Goal: Task Accomplishment & Management: Manage account settings

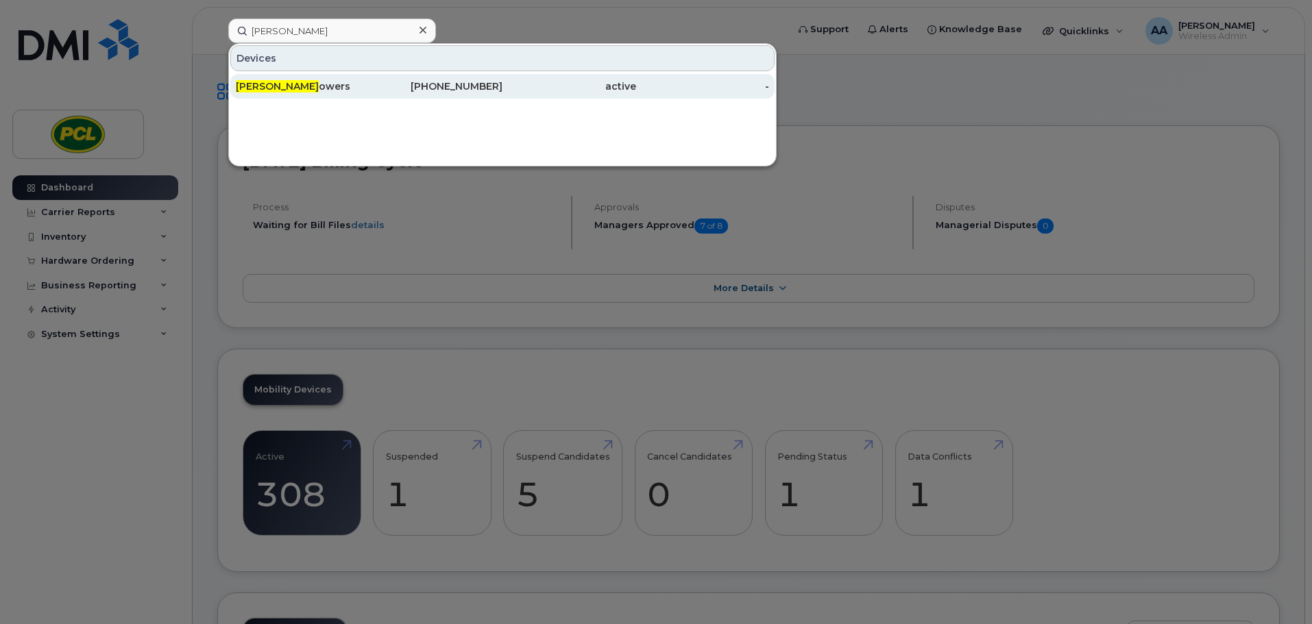
type input "luke t"
click at [309, 80] on div "Luke T owers" at bounding box center [303, 86] width 134 height 14
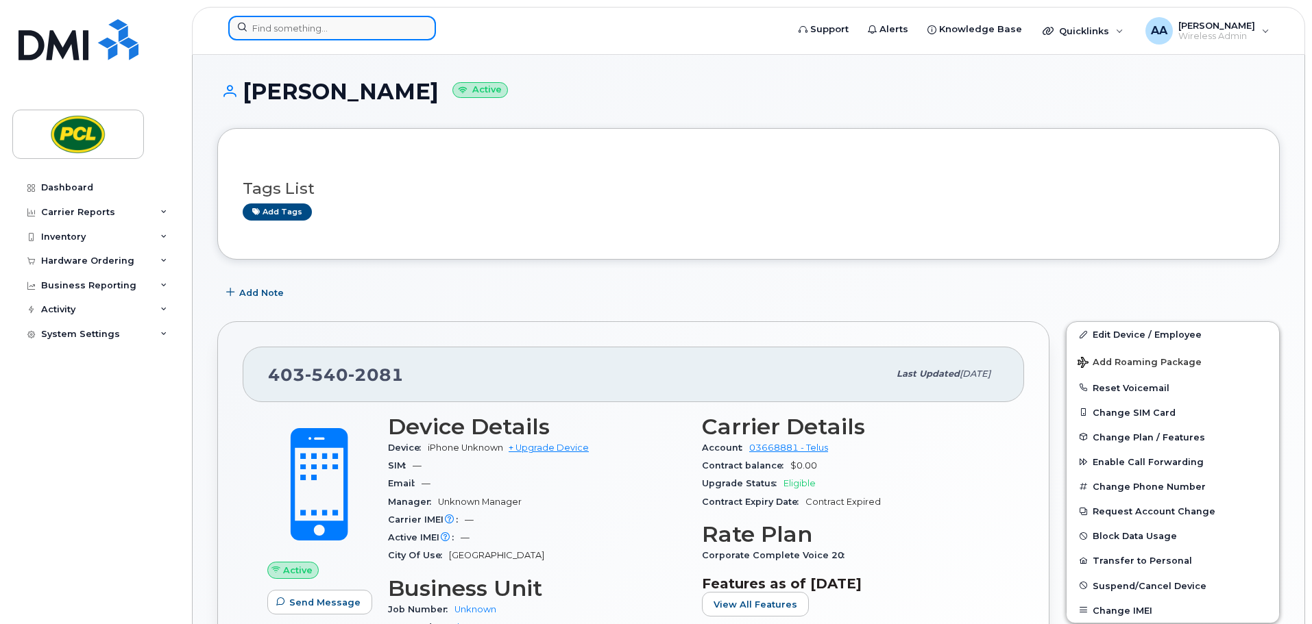
click at [327, 30] on input at bounding box center [332, 28] width 208 height 25
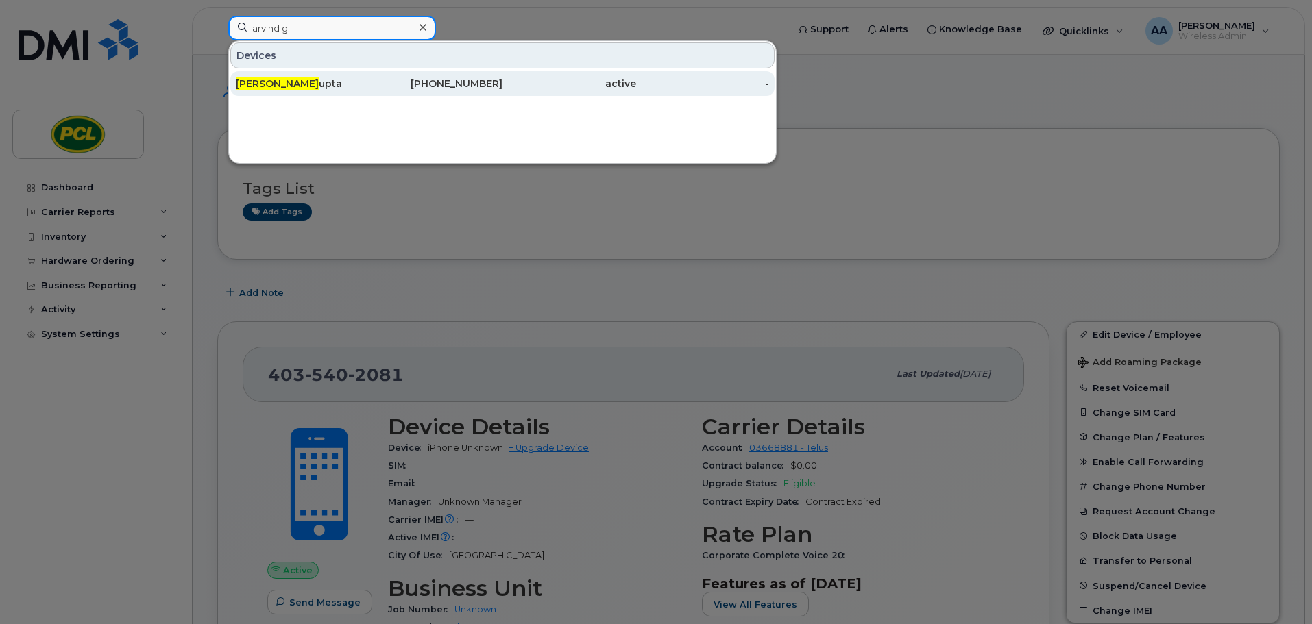
type input "arvind g"
click at [369, 77] on div "Arvind G upta" at bounding box center [436, 83] width 134 height 25
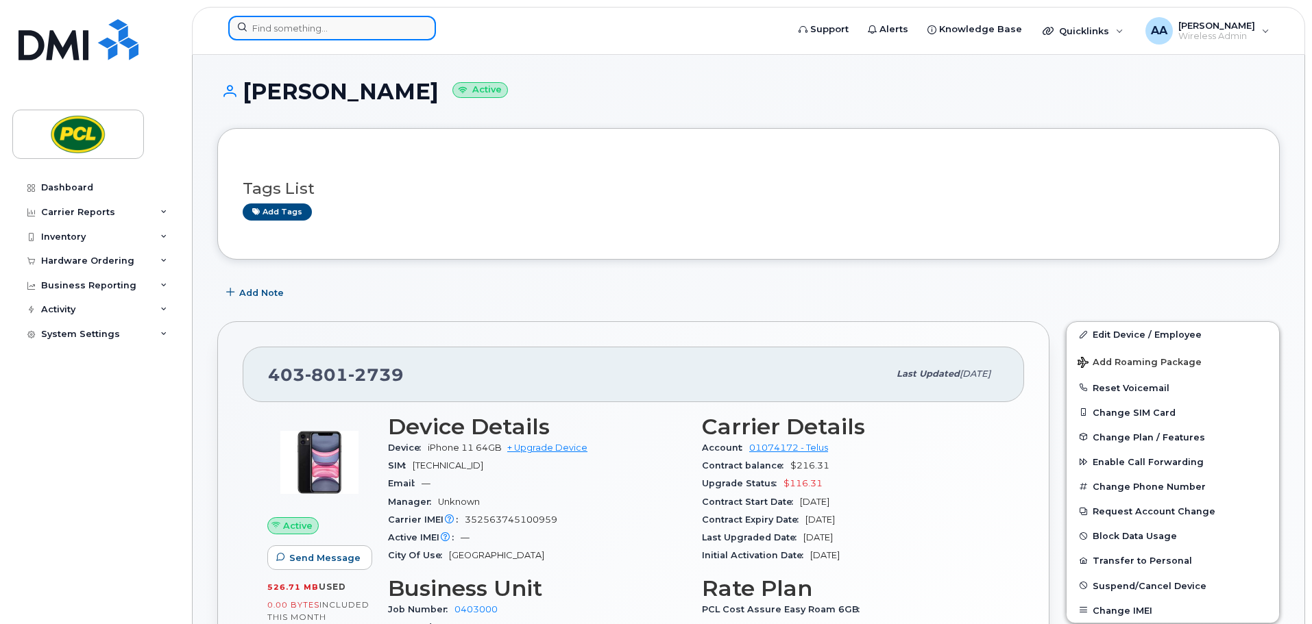
click at [292, 32] on input at bounding box center [332, 28] width 208 height 25
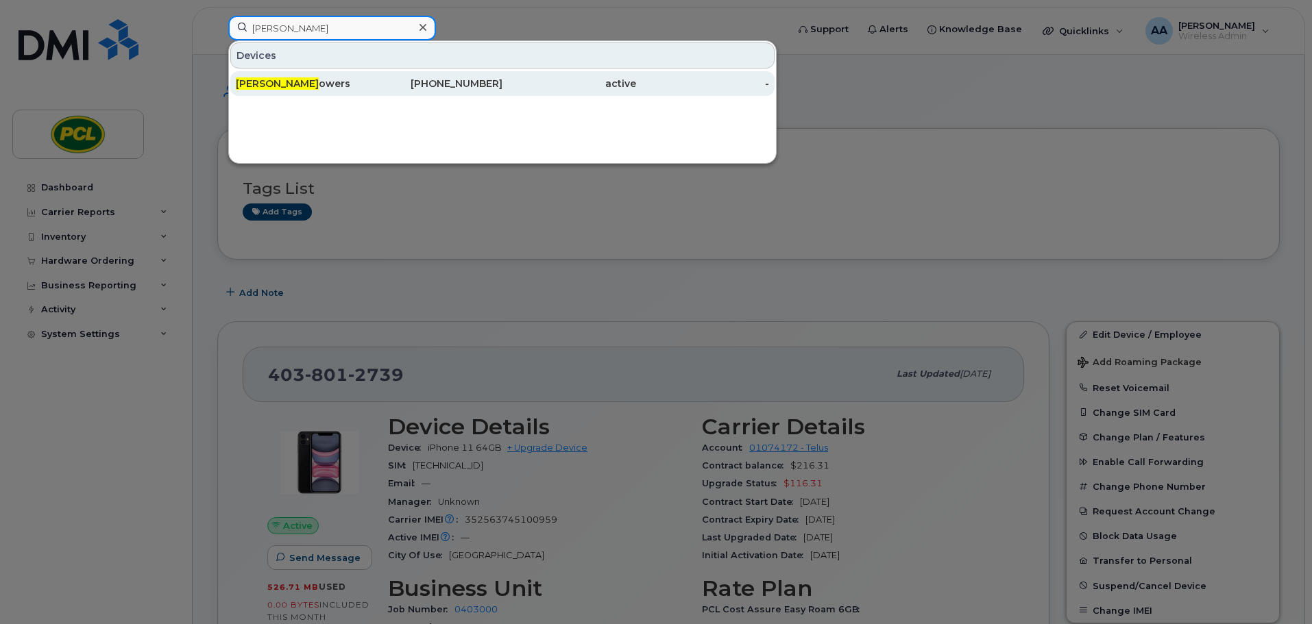
type input "luke t"
click at [345, 78] on div "Luke T owers" at bounding box center [303, 84] width 134 height 14
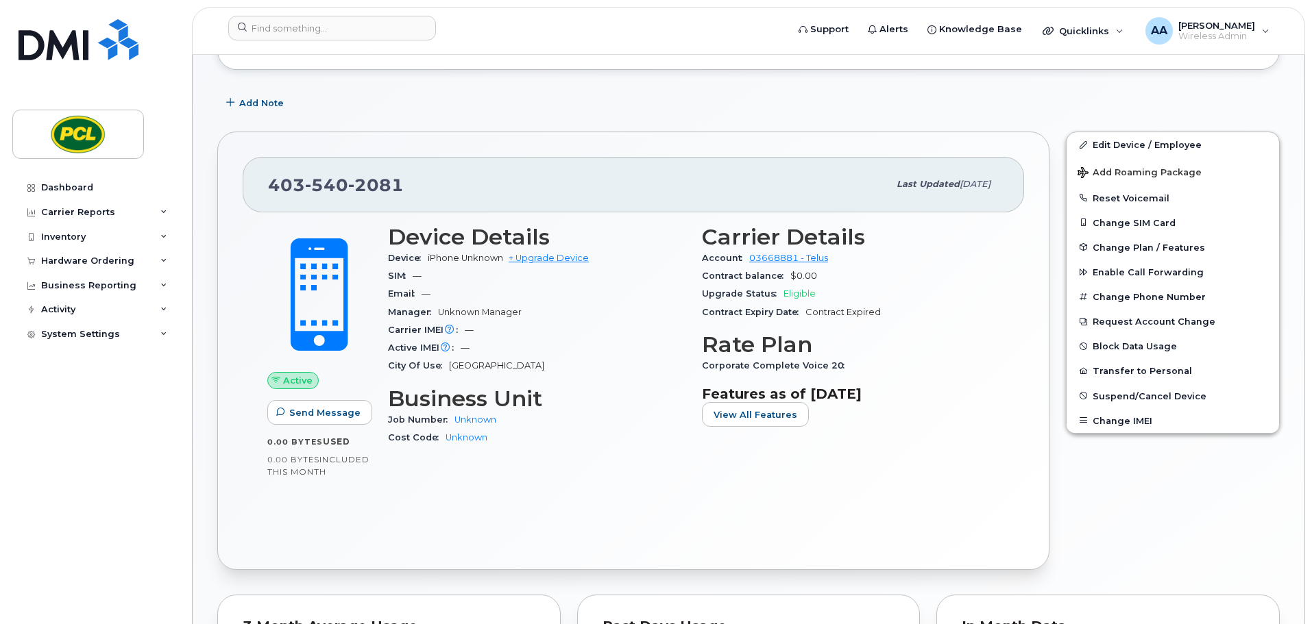
scroll to position [121, 0]
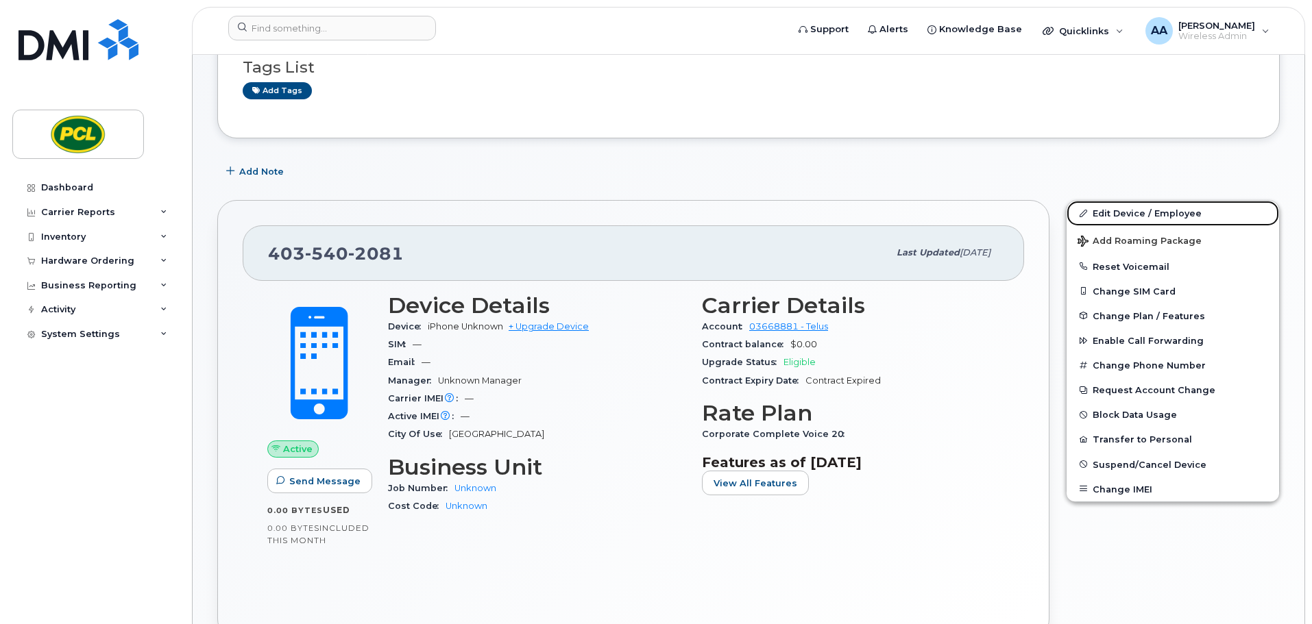
drag, startPoint x: 1155, startPoint y: 217, endPoint x: 1043, endPoint y: 251, distance: 117.0
click at [1155, 217] on link "Edit Device / Employee" at bounding box center [1172, 213] width 212 height 25
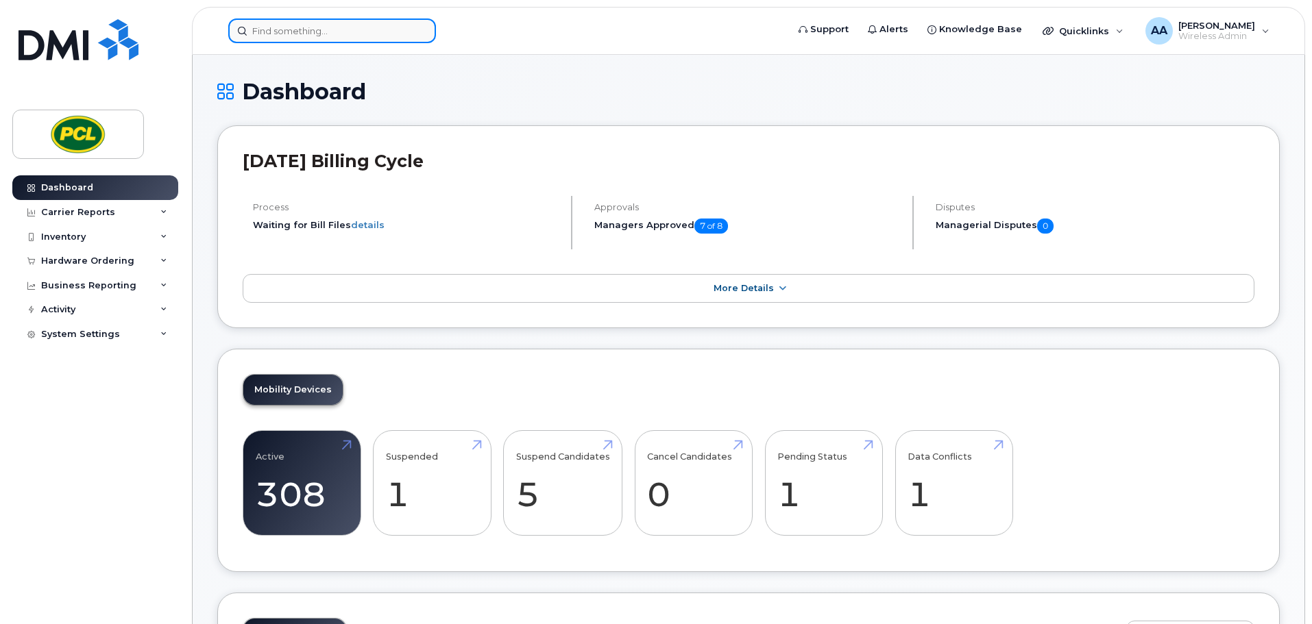
click at [302, 23] on input at bounding box center [332, 31] width 208 height 25
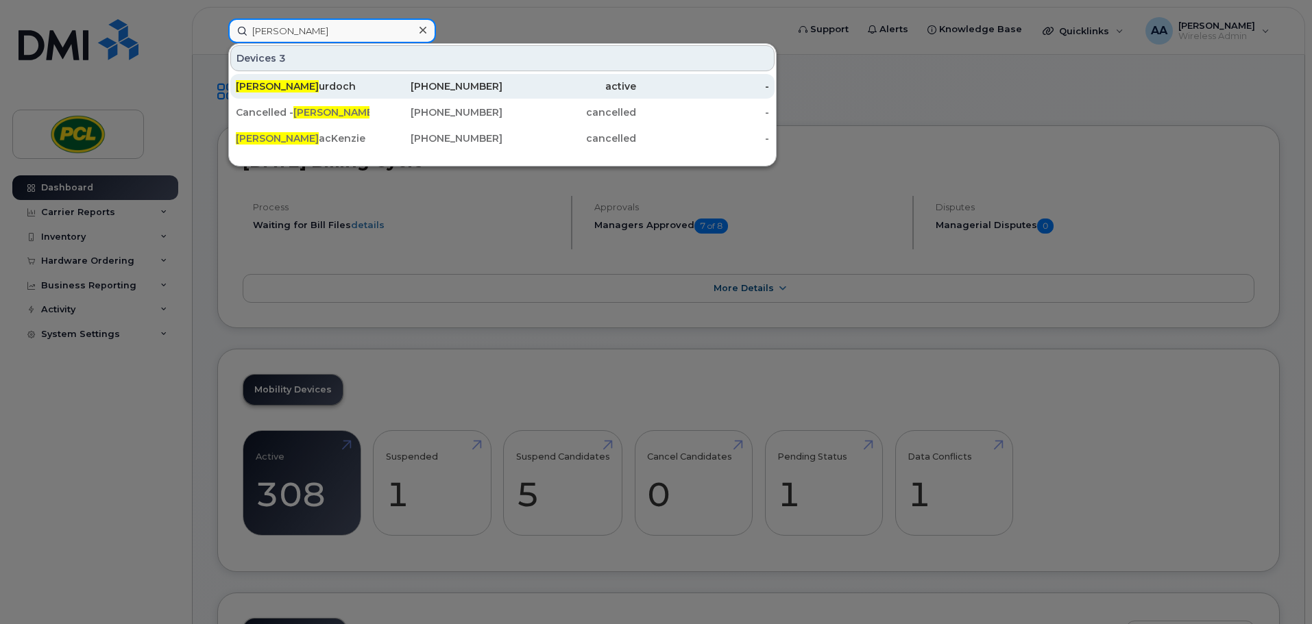
type input "[PERSON_NAME]"
click at [312, 84] on div "[PERSON_NAME]" at bounding box center [303, 86] width 134 height 14
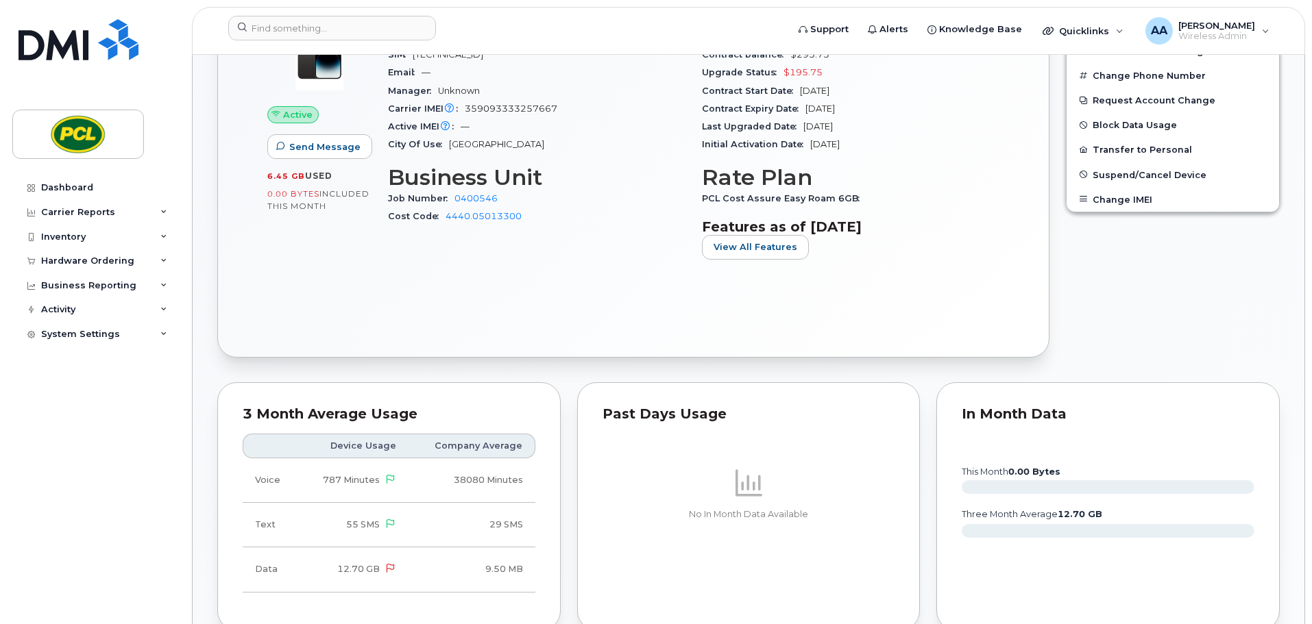
scroll to position [206, 0]
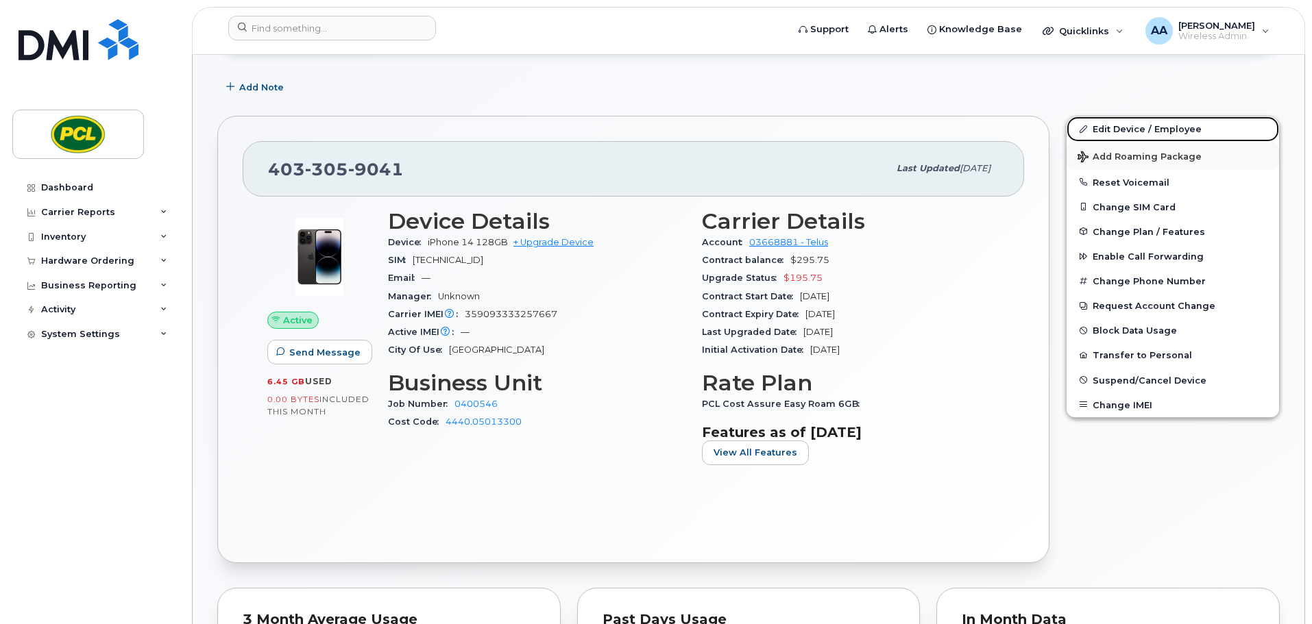
drag, startPoint x: 1167, startPoint y: 135, endPoint x: 1118, endPoint y: 162, distance: 55.5
click at [1167, 135] on link "Edit Device / Employee" at bounding box center [1172, 128] width 212 height 25
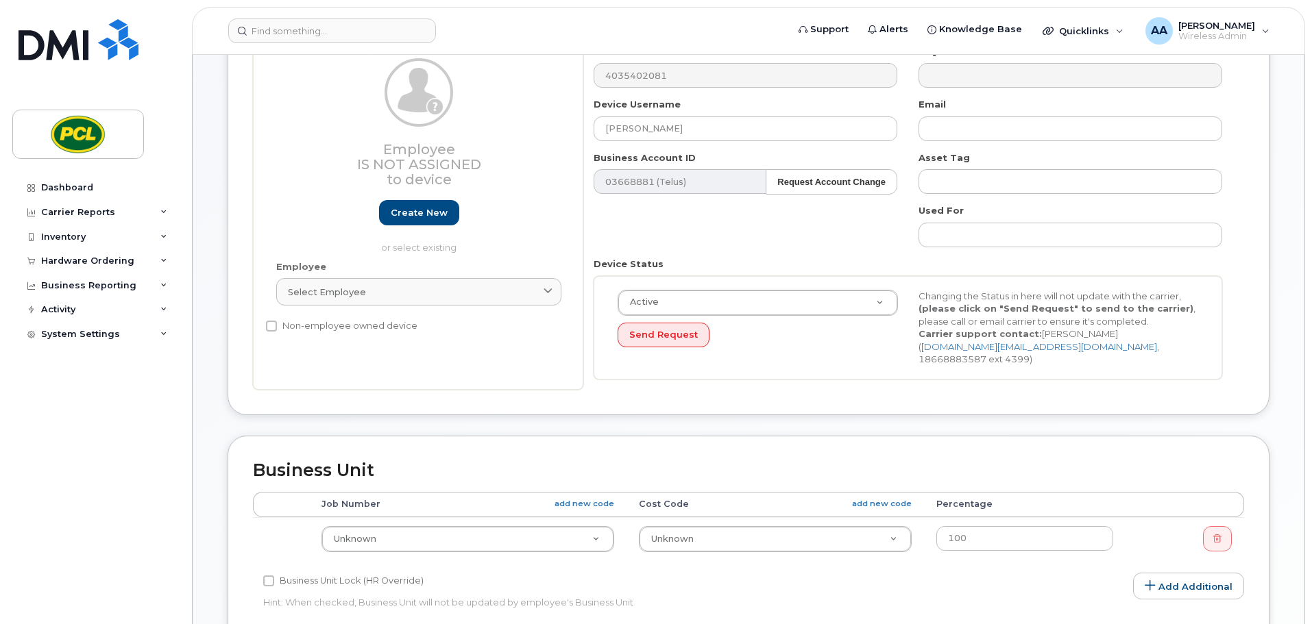
scroll to position [274, 0]
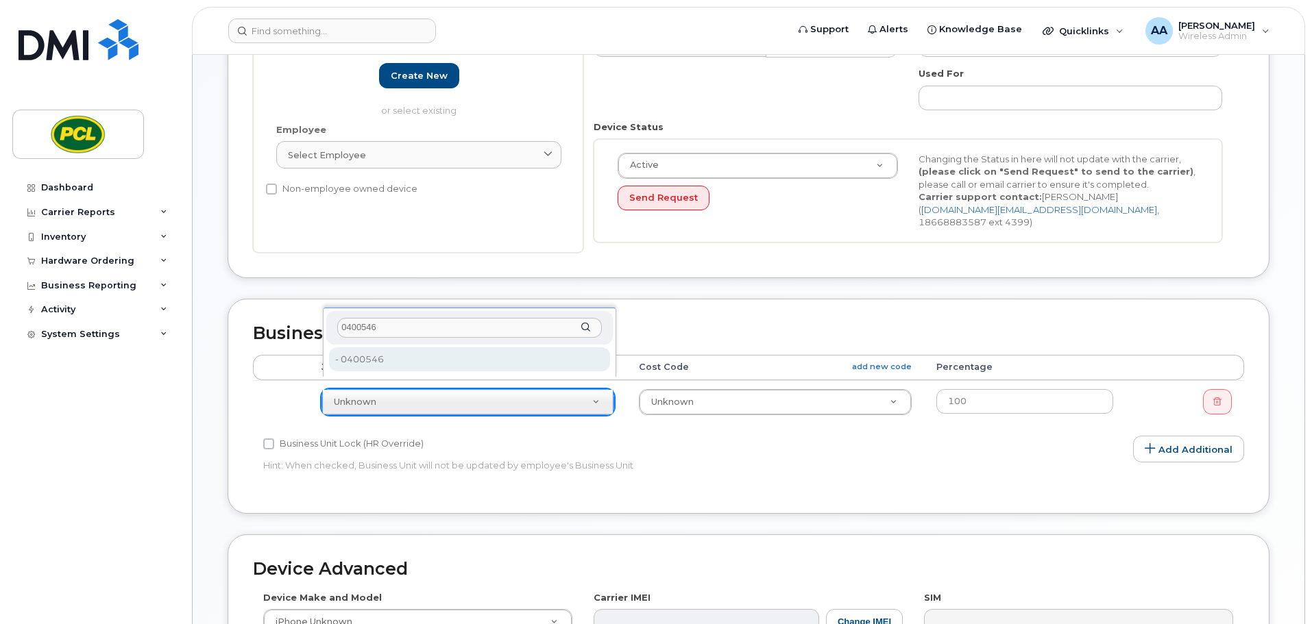
type input "0400546"
type input "2193440"
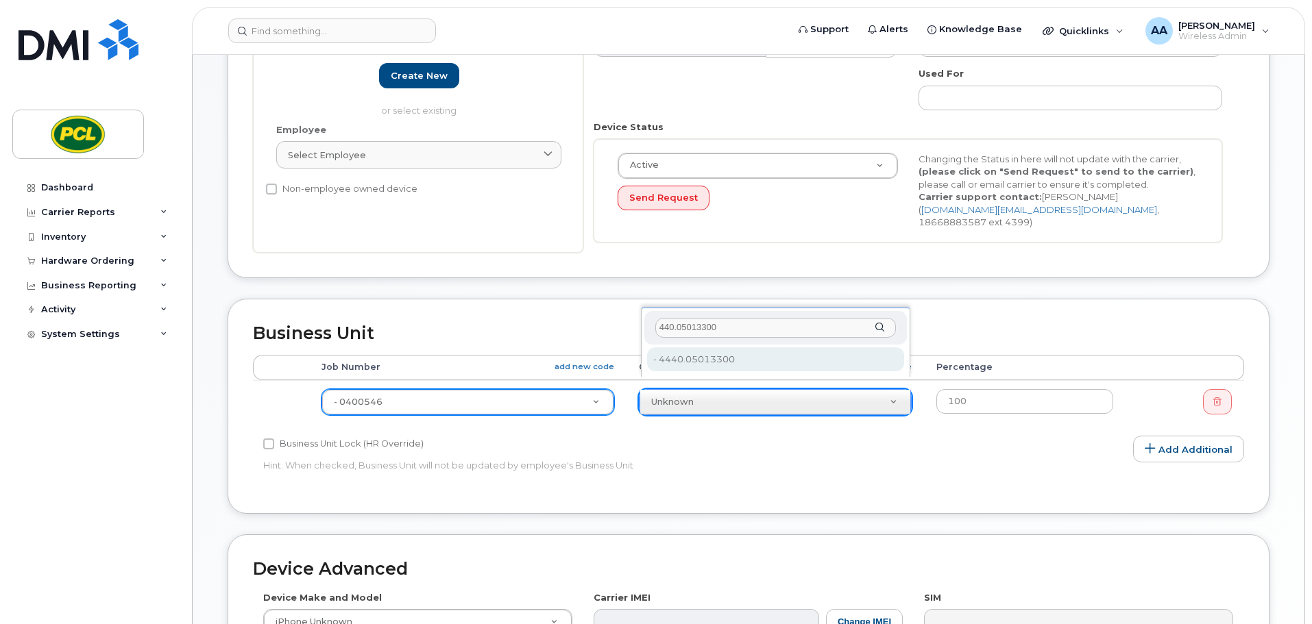
type input "440.05013300"
type input "6817"
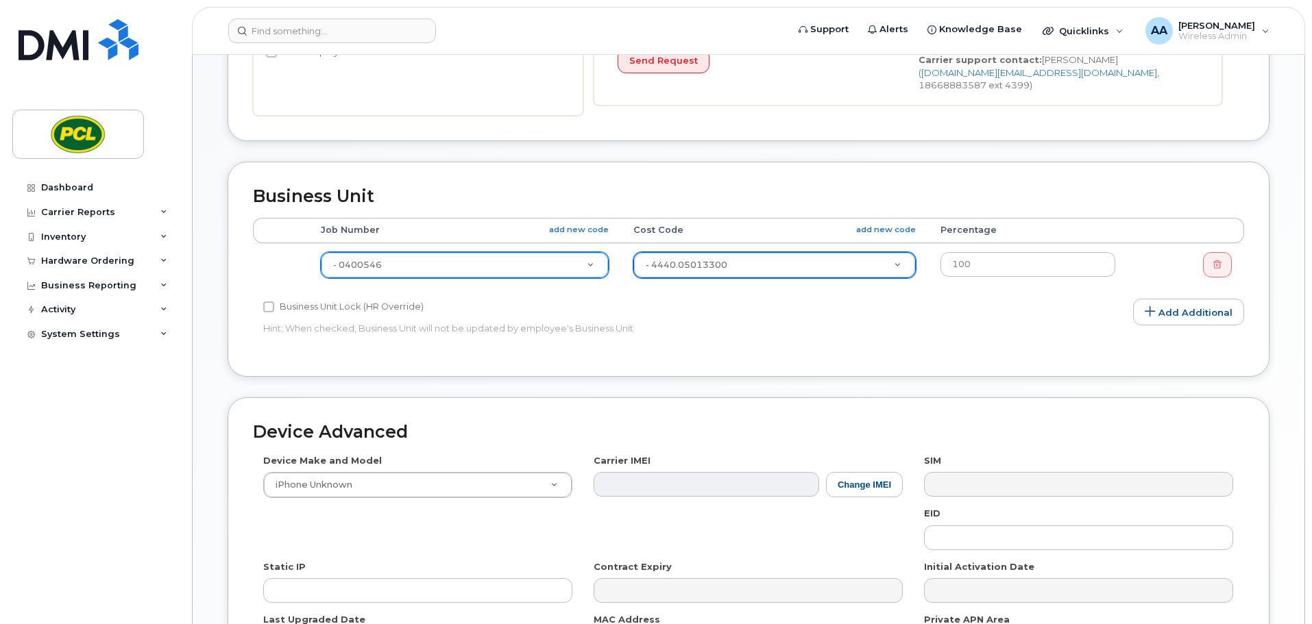
scroll to position [580, 0]
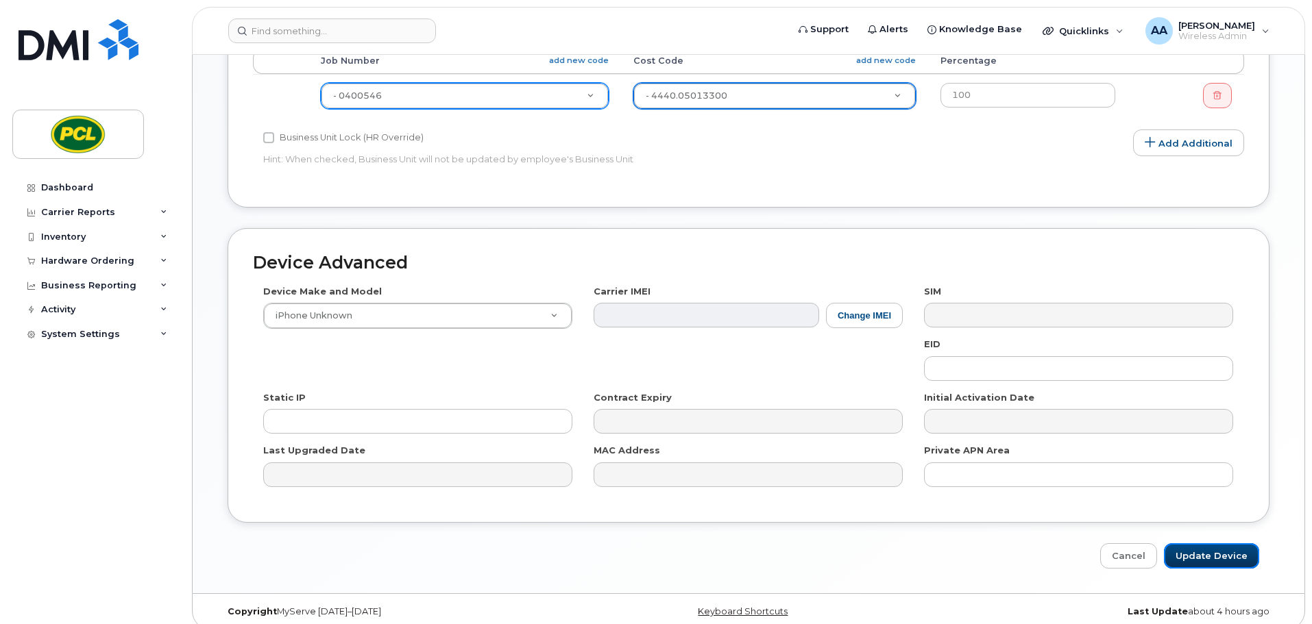
click at [1224, 546] on input "Update Device" at bounding box center [1211, 555] width 95 height 25
type input "Saving..."
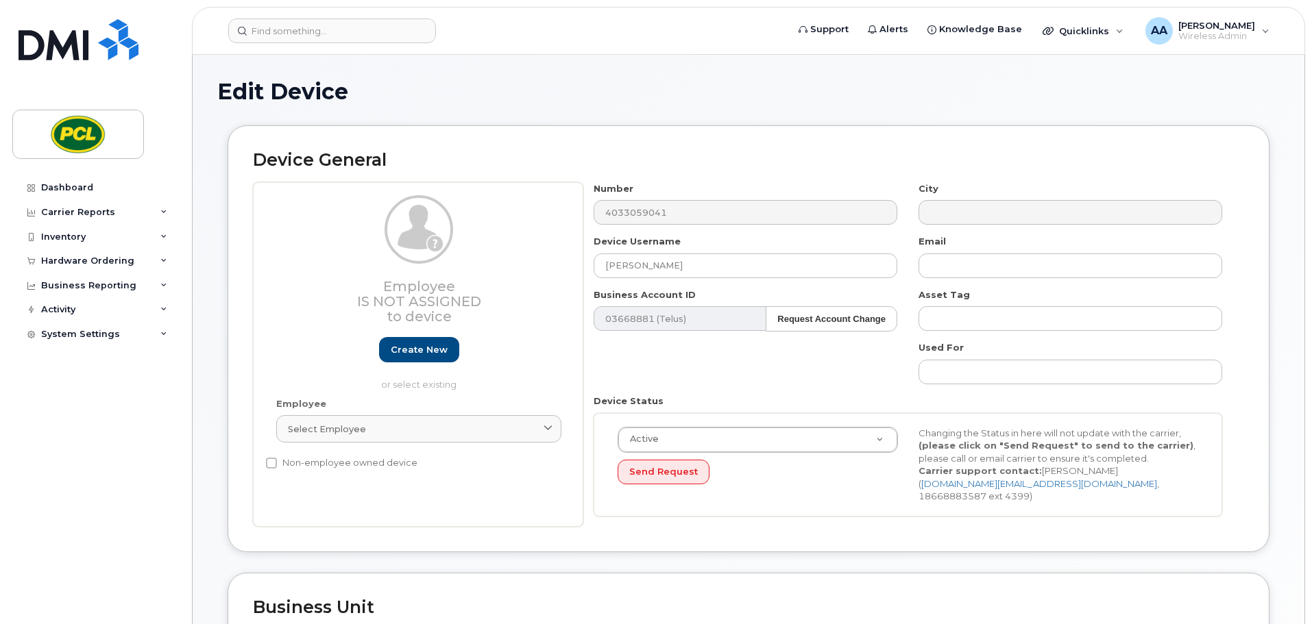
scroll to position [274, 0]
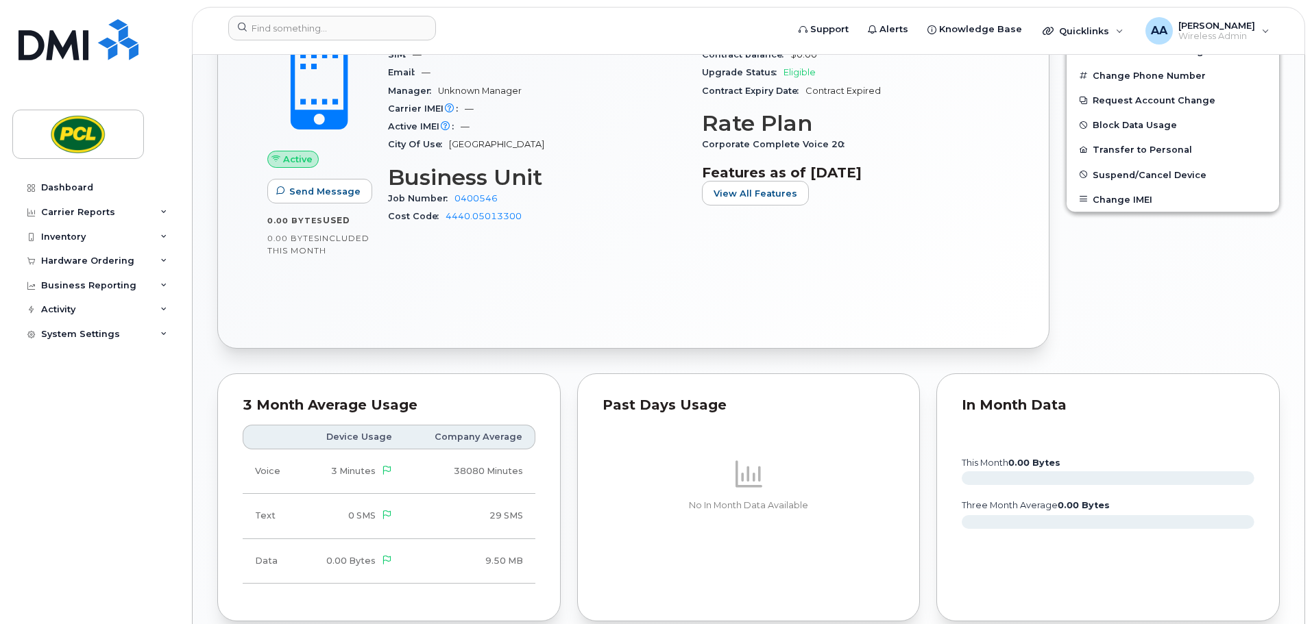
scroll to position [685, 0]
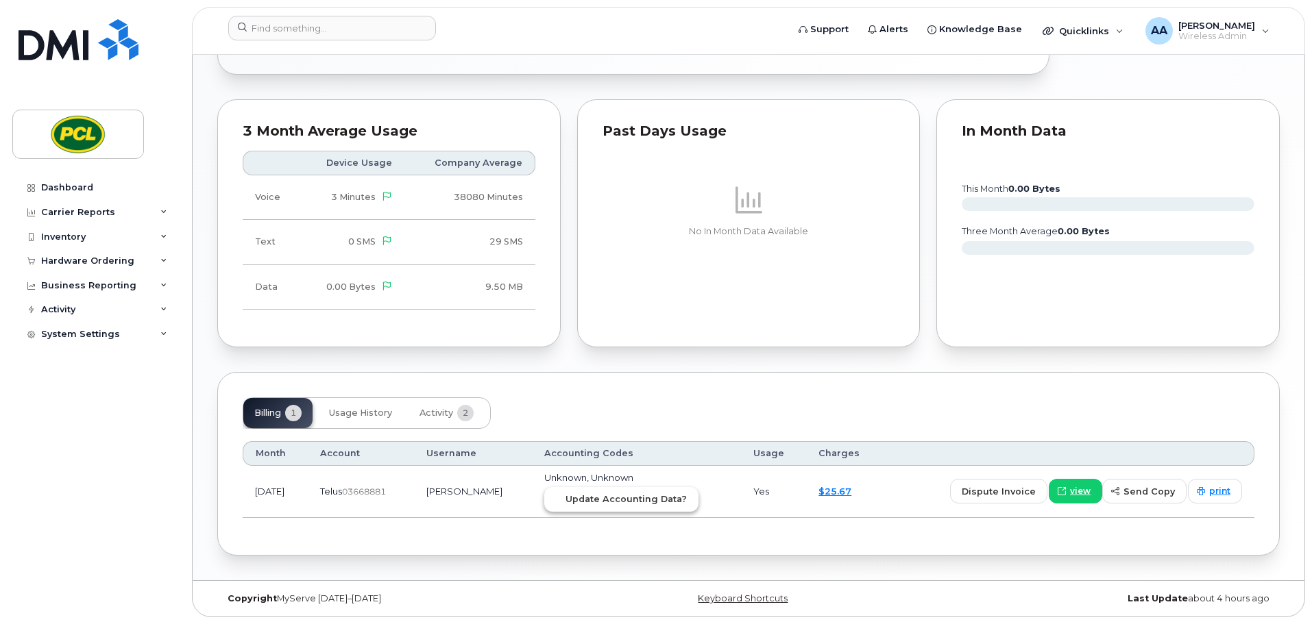
click at [636, 500] on span "Update Accounting Data?" at bounding box center [625, 499] width 121 height 13
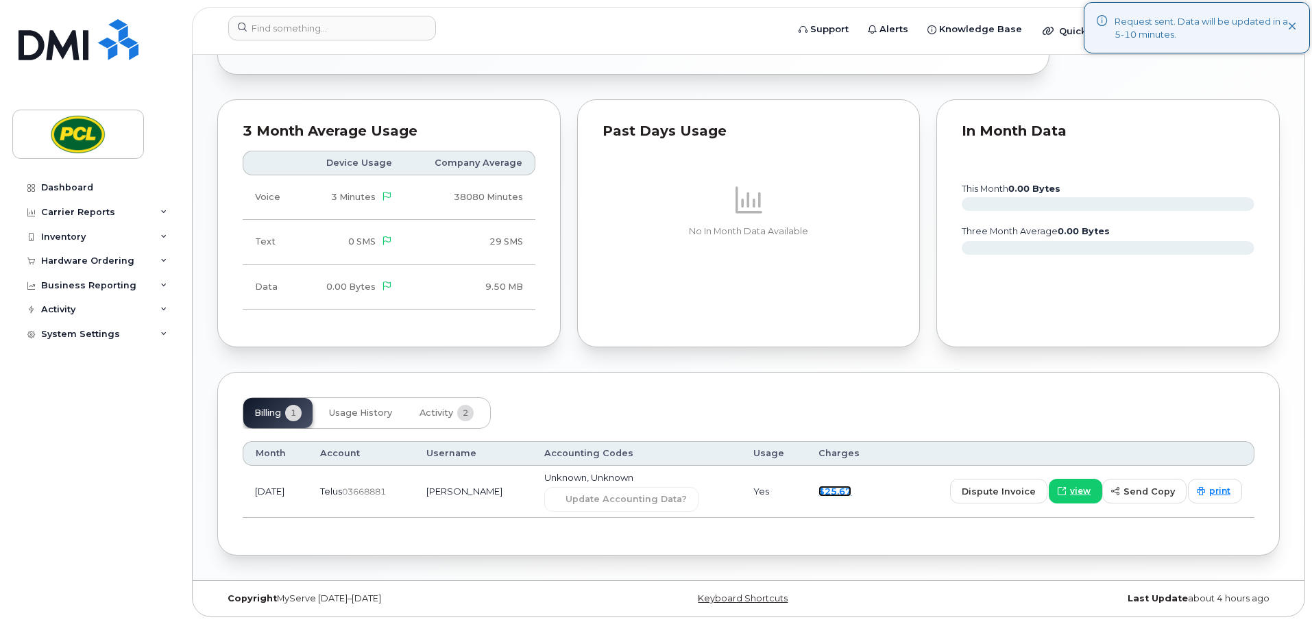
click at [835, 495] on link "$25.67" at bounding box center [834, 491] width 33 height 11
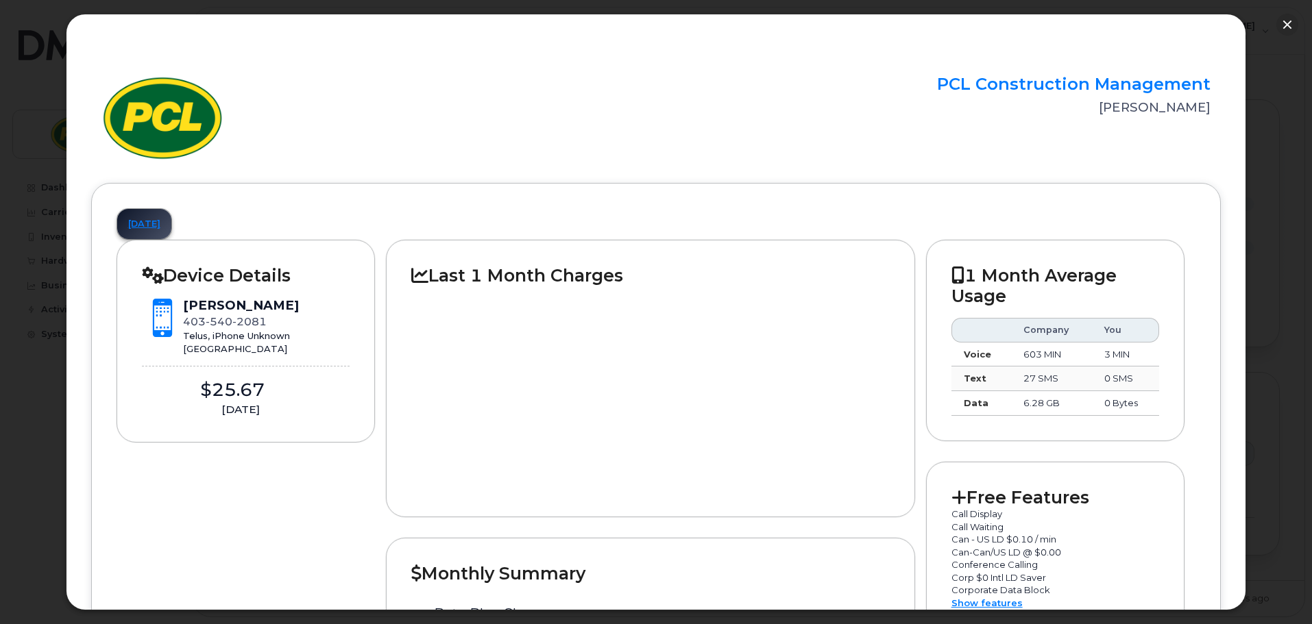
scroll to position [411, 0]
drag, startPoint x: 1286, startPoint y: 21, endPoint x: 1279, endPoint y: 27, distance: 9.7
click at [1286, 21] on button "button" at bounding box center [1287, 25] width 22 height 22
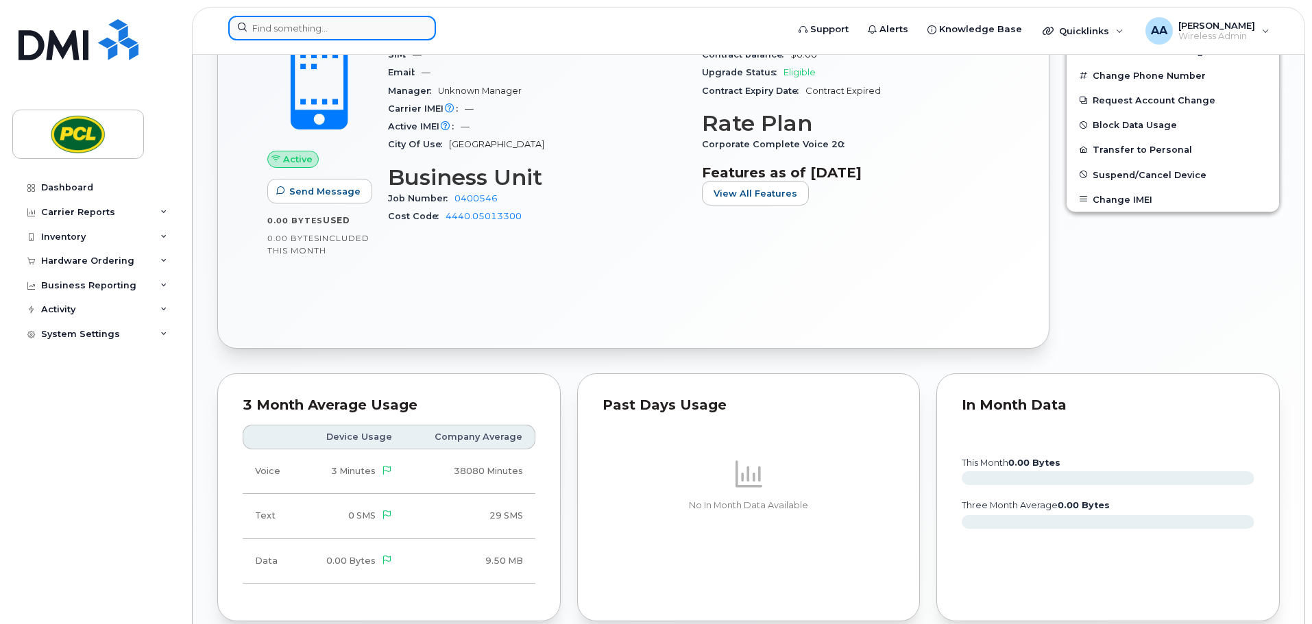
click at [347, 34] on input at bounding box center [332, 28] width 208 height 25
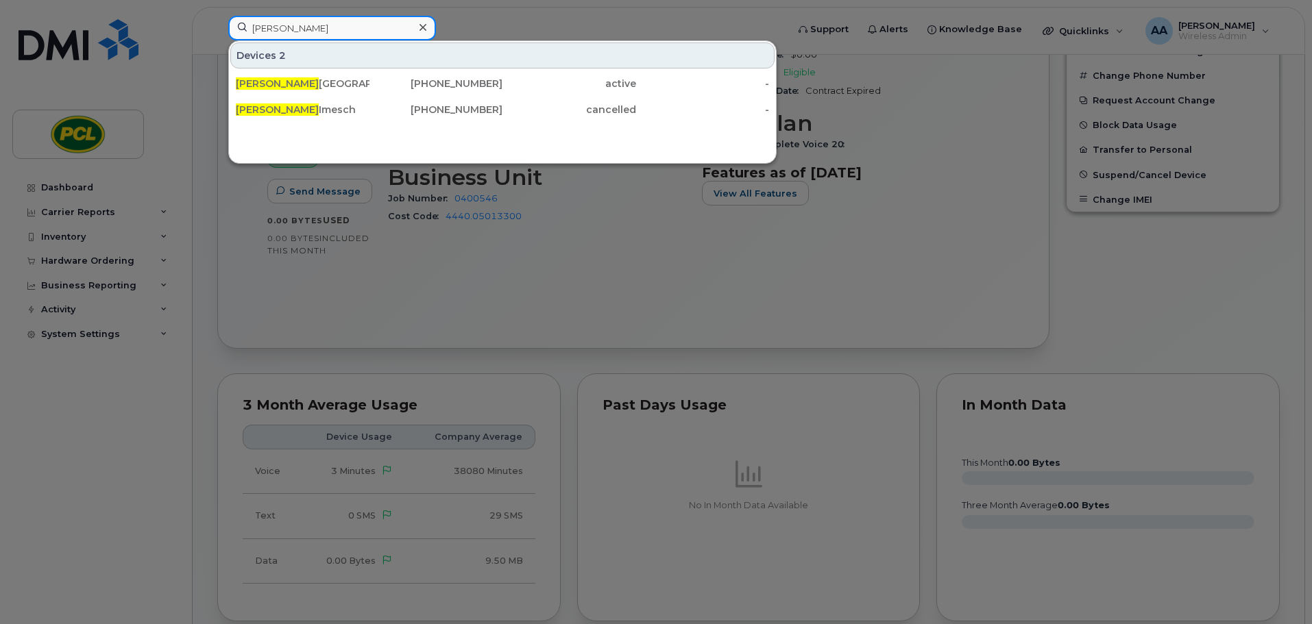
type input "[PERSON_NAME]"
click at [631, 279] on div at bounding box center [656, 312] width 1312 height 624
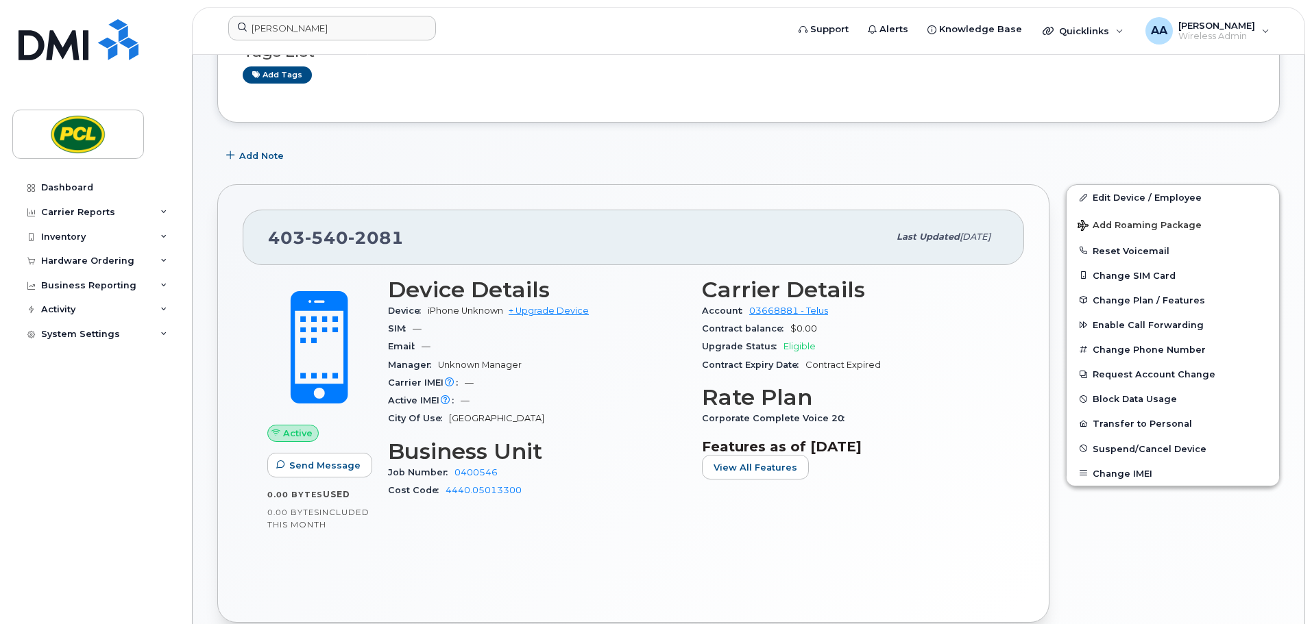
scroll to position [206, 0]
